Goal: Find specific page/section: Find specific page/section

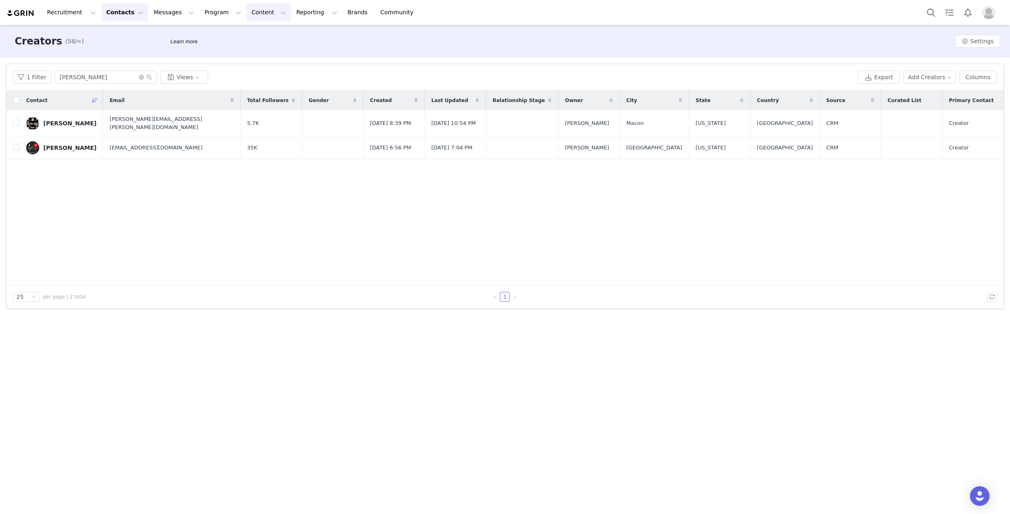
click at [256, 17] on button "Content Content" at bounding box center [268, 12] width 45 height 18
click at [158, 13] on button "Messages Messages" at bounding box center [174, 12] width 50 height 18
click at [217, 13] on button "Program Program" at bounding box center [222, 12] width 47 height 18
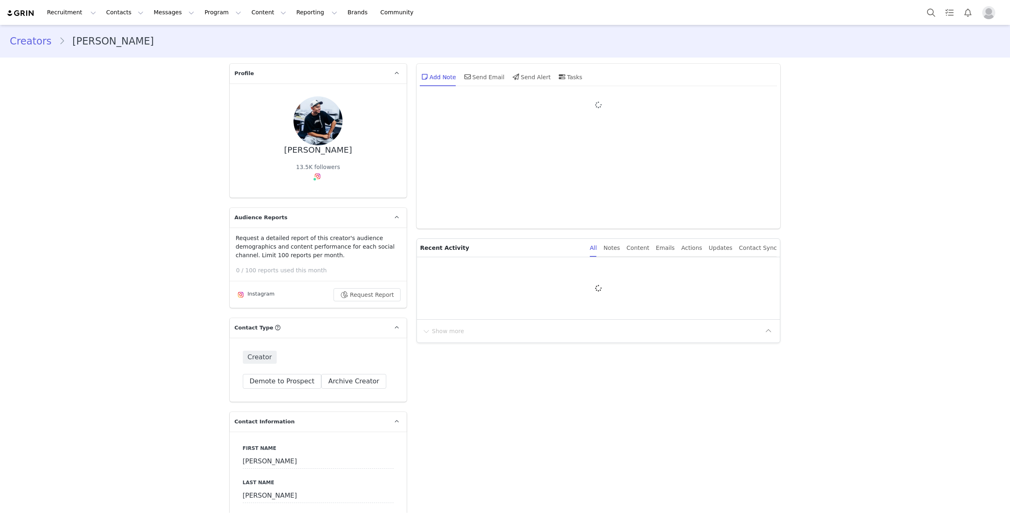
type input "+1 ([GEOGRAPHIC_DATA])"
